Goal: Communication & Community: Answer question/provide support

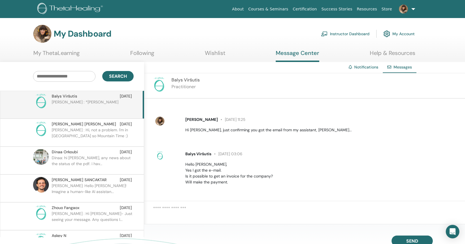
click at [344, 35] on link "Instructor Dashboard" at bounding box center [345, 34] width 49 height 12
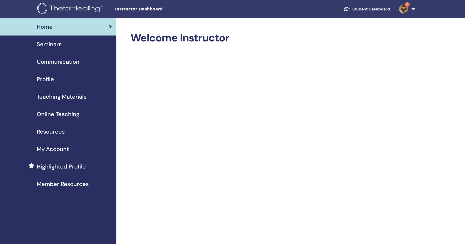
click at [410, 10] on link "1" at bounding box center [405, 9] width 23 height 18
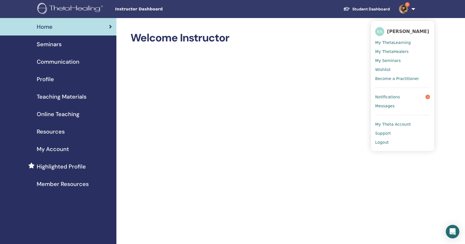
click at [394, 97] on span "Notifications" at bounding box center [387, 97] width 25 height 5
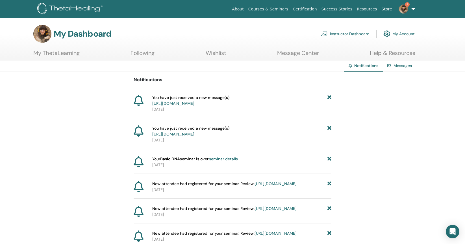
click at [194, 104] on link "https://member.thetahealing.com/message-center/messages/e53c8d36-d391-4114-a02a…" at bounding box center [173, 103] width 42 height 5
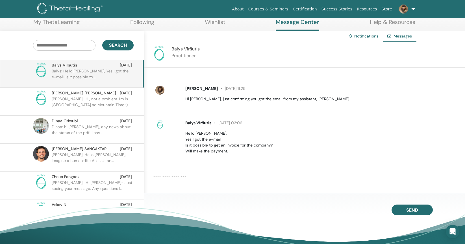
scroll to position [55, 0]
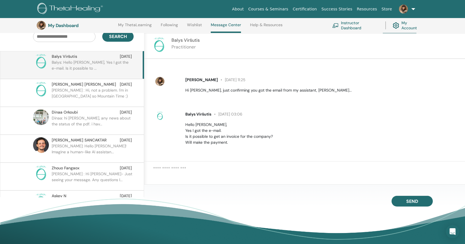
click at [187, 169] on textarea at bounding box center [309, 174] width 312 height 16
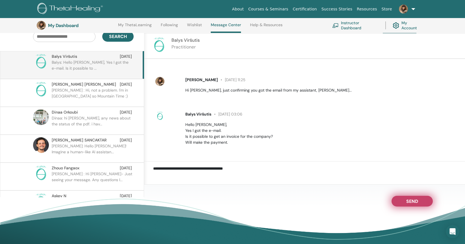
type textarea "**********"
click at [405, 202] on button "Send" at bounding box center [411, 201] width 41 height 11
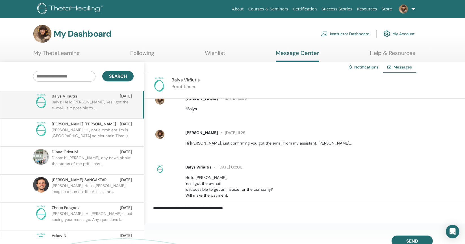
scroll to position [138, 0]
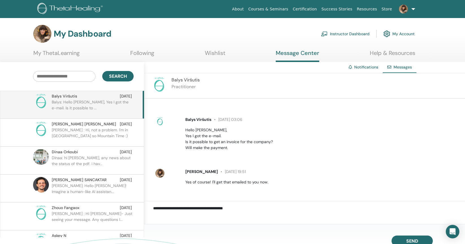
click at [354, 35] on link "Instructor Dashboard" at bounding box center [345, 34] width 49 height 12
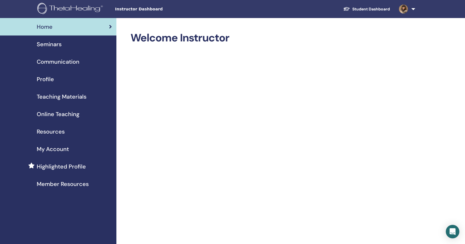
click at [51, 44] on span "Seminars" at bounding box center [49, 44] width 25 height 8
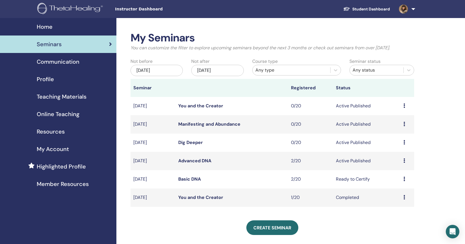
click at [193, 162] on link "Advanced DNA" at bounding box center [194, 161] width 33 height 6
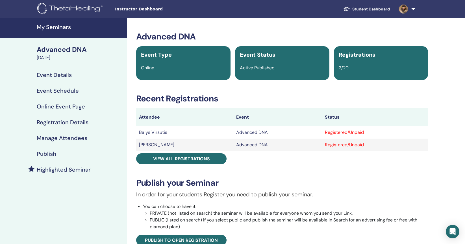
click at [158, 133] on td "Balys Viršutis" at bounding box center [184, 132] width 97 height 12
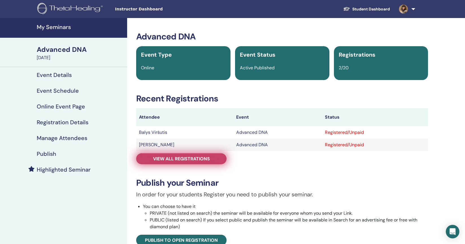
click at [173, 156] on span "View all registrations" at bounding box center [181, 159] width 57 height 6
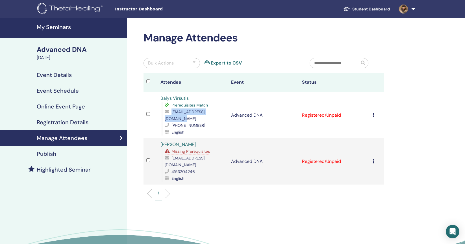
drag, startPoint x: 217, startPoint y: 112, endPoint x: 172, endPoint y: 113, distance: 45.5
click at [172, 113] on span "balys.virsutis@gmail.com" at bounding box center [185, 116] width 40 height 12
copy span "balys.virsutis@gmail.com"
